Goal: Register for event/course

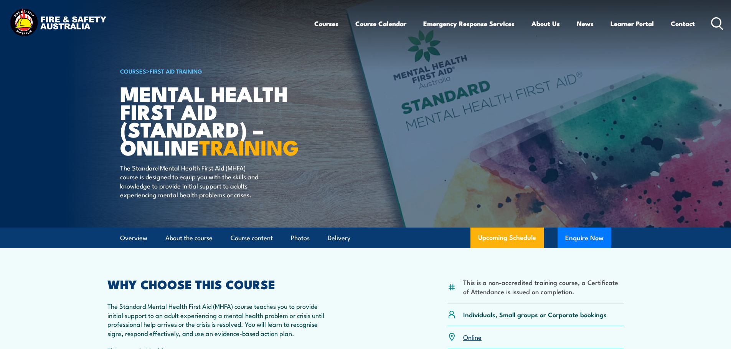
scroll to position [153, 0]
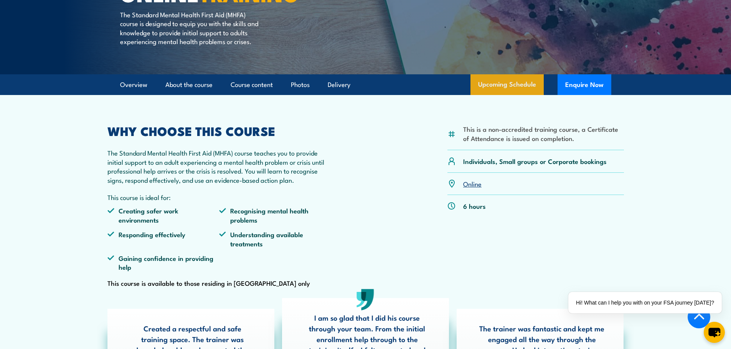
click at [503, 94] on link "Upcoming Schedule" at bounding box center [506, 84] width 73 height 21
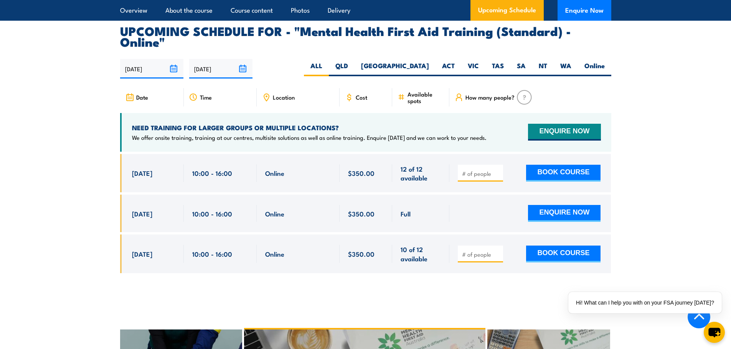
scroll to position [1575, 0]
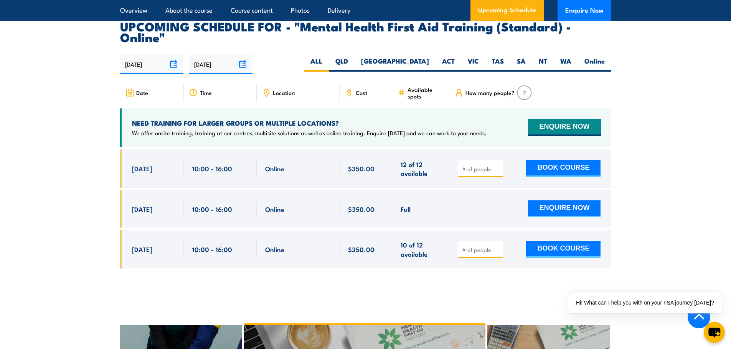
drag, startPoint x: 138, startPoint y: 147, endPoint x: 215, endPoint y: 147, distance: 76.7
click at [215, 150] on div "6 Nov, 2025, 10:00 - 10:00" at bounding box center [365, 169] width 491 height 39
drag, startPoint x: 234, startPoint y: 153, endPoint x: 240, endPoint y: 158, distance: 7.9
click at [234, 160] on div "10:00 - 16:00" at bounding box center [220, 169] width 56 height 18
click at [662, 168] on section "UPCOMING SCHEDULE FOR - "Mental Health First Aid Training (Standard) - Online" …" at bounding box center [365, 151] width 731 height 260
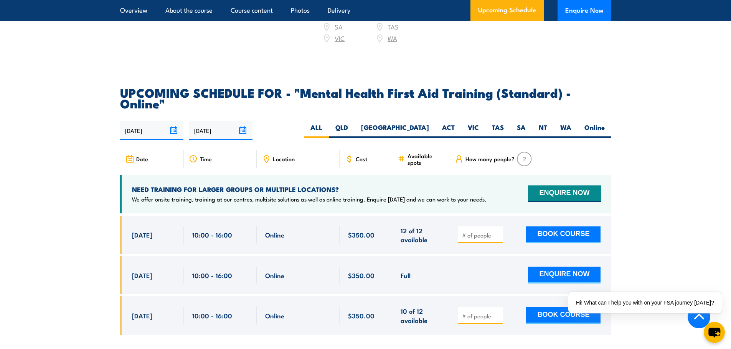
scroll to position [1498, 0]
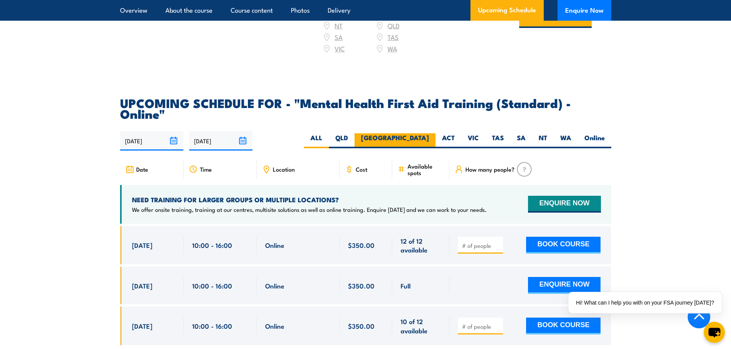
click at [426, 133] on label "[GEOGRAPHIC_DATA]" at bounding box center [394, 140] width 81 height 15
click at [429, 133] on input "[GEOGRAPHIC_DATA]" at bounding box center [431, 135] width 5 height 5
radio input "true"
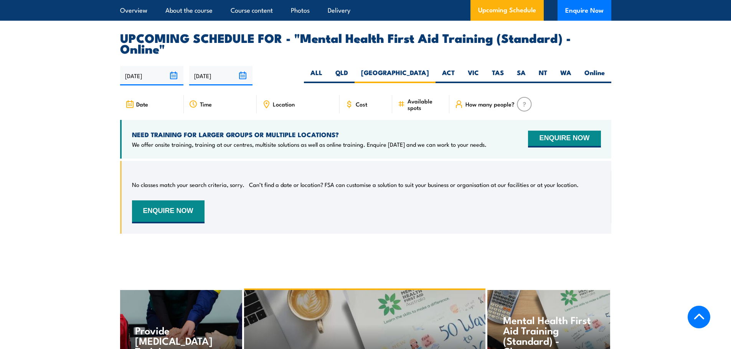
scroll to position [1575, 0]
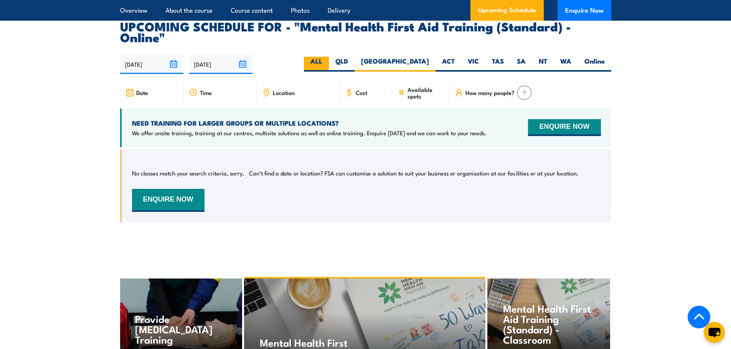
click at [329, 57] on label "ALL" at bounding box center [316, 64] width 25 height 15
click at [327, 57] on input "ALL" at bounding box center [324, 59] width 5 height 5
radio input "true"
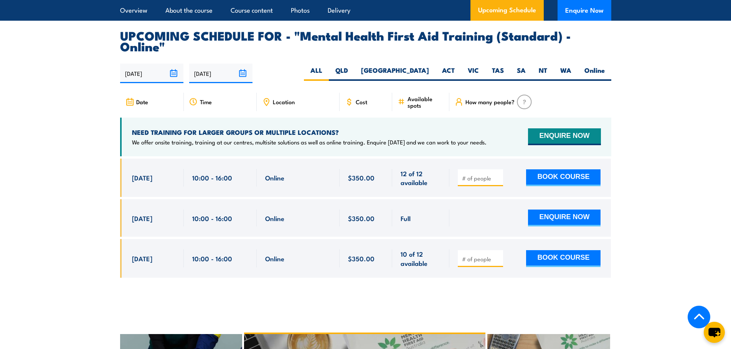
scroll to position [1575, 0]
